Goal: Information Seeking & Learning: Find contact information

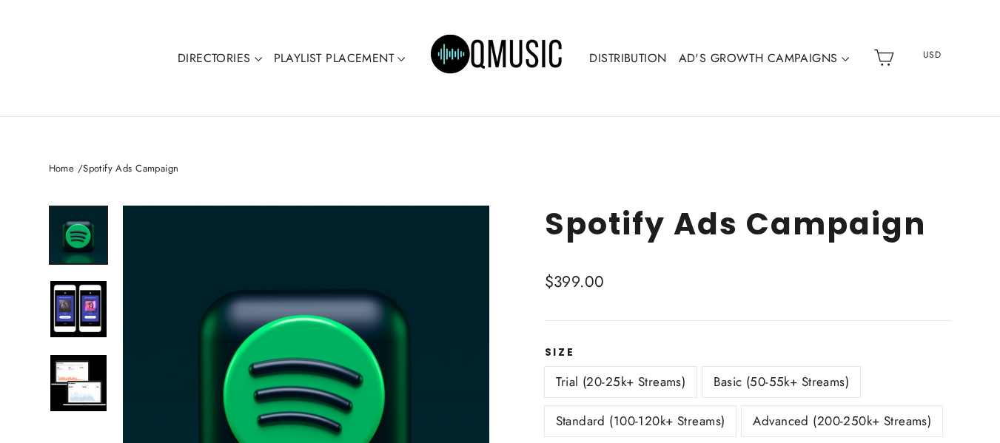
click at [498, 53] on img "Primary" at bounding box center [497, 57] width 133 height 67
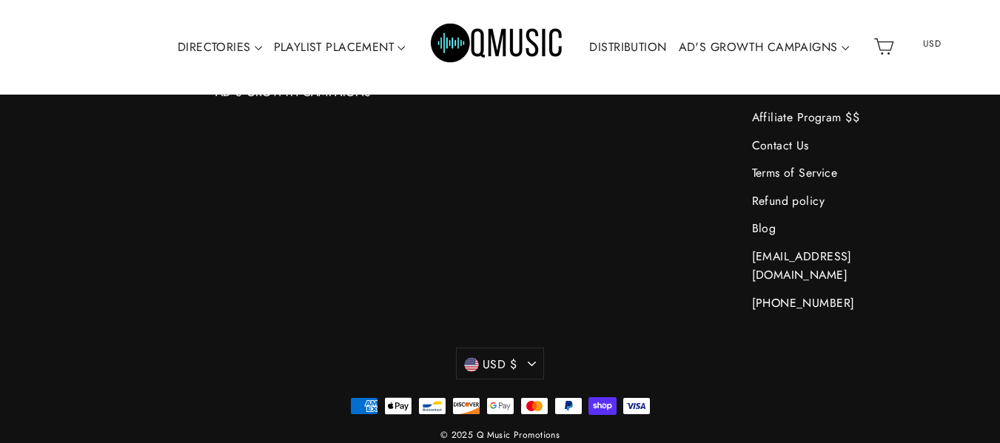
scroll to position [6719, 0]
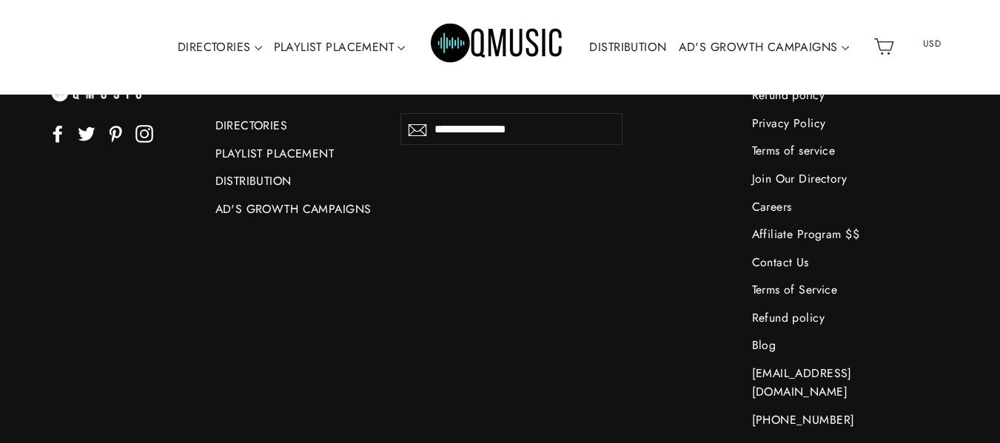
click at [787, 323] on link "Refund policy" at bounding box center [833, 318] width 163 height 24
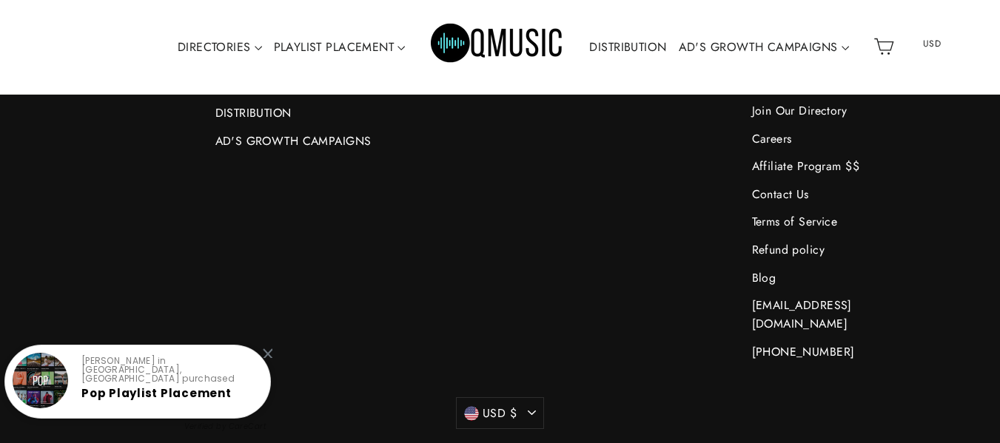
scroll to position [6598, 0]
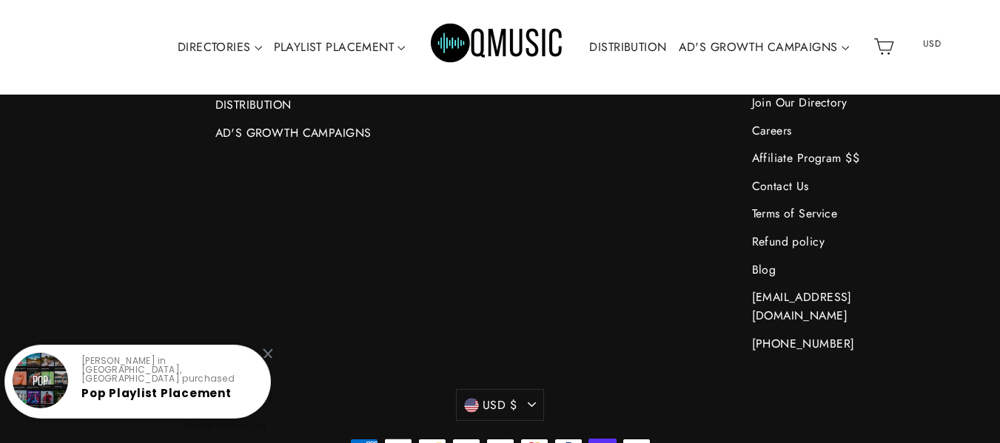
click at [780, 332] on link "[PHONE_NUMBER]" at bounding box center [833, 344] width 163 height 24
